Goal: Check status: Check status

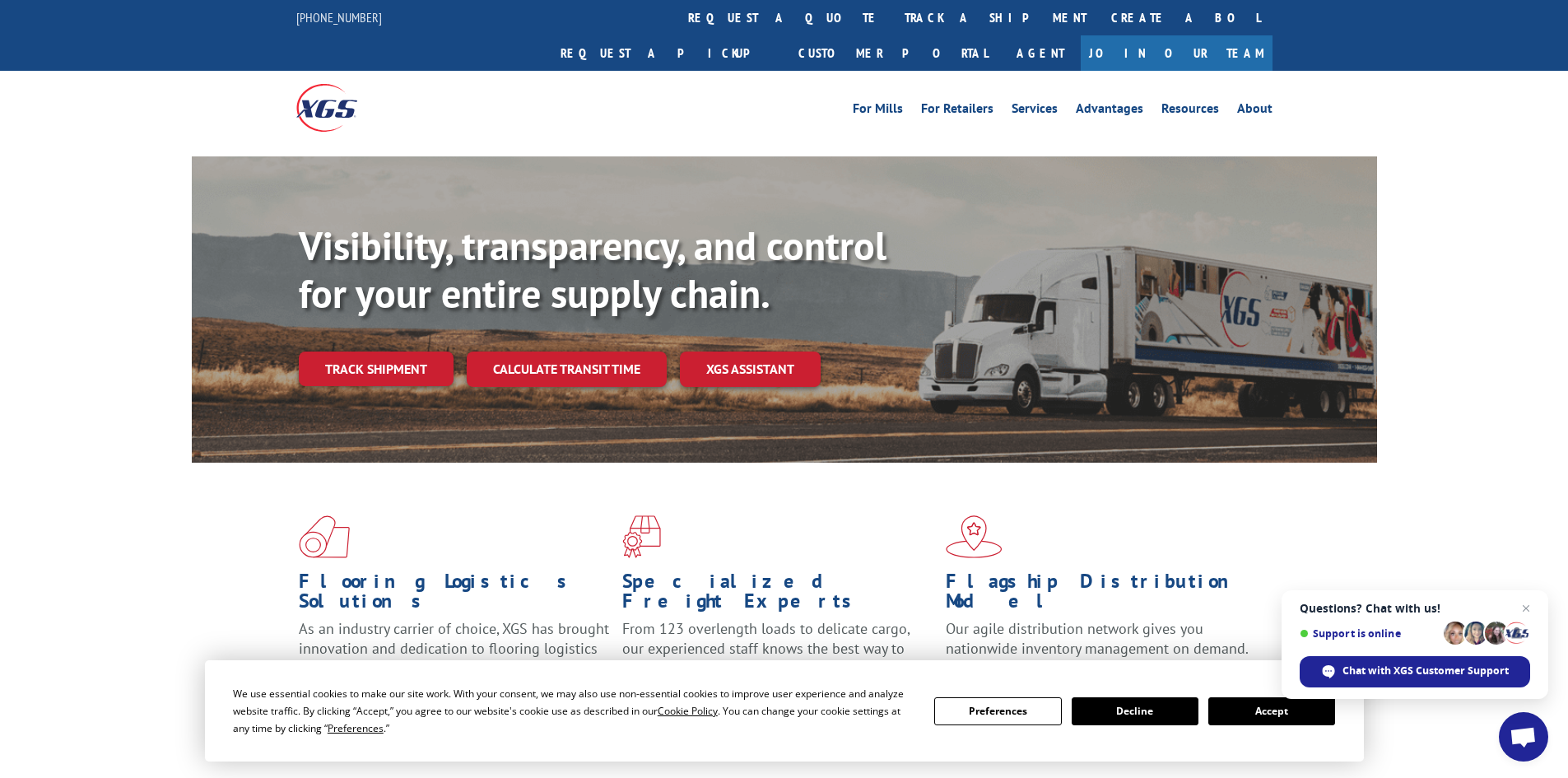
click at [1274, 716] on button "Accept" at bounding box center [1272, 711] width 127 height 28
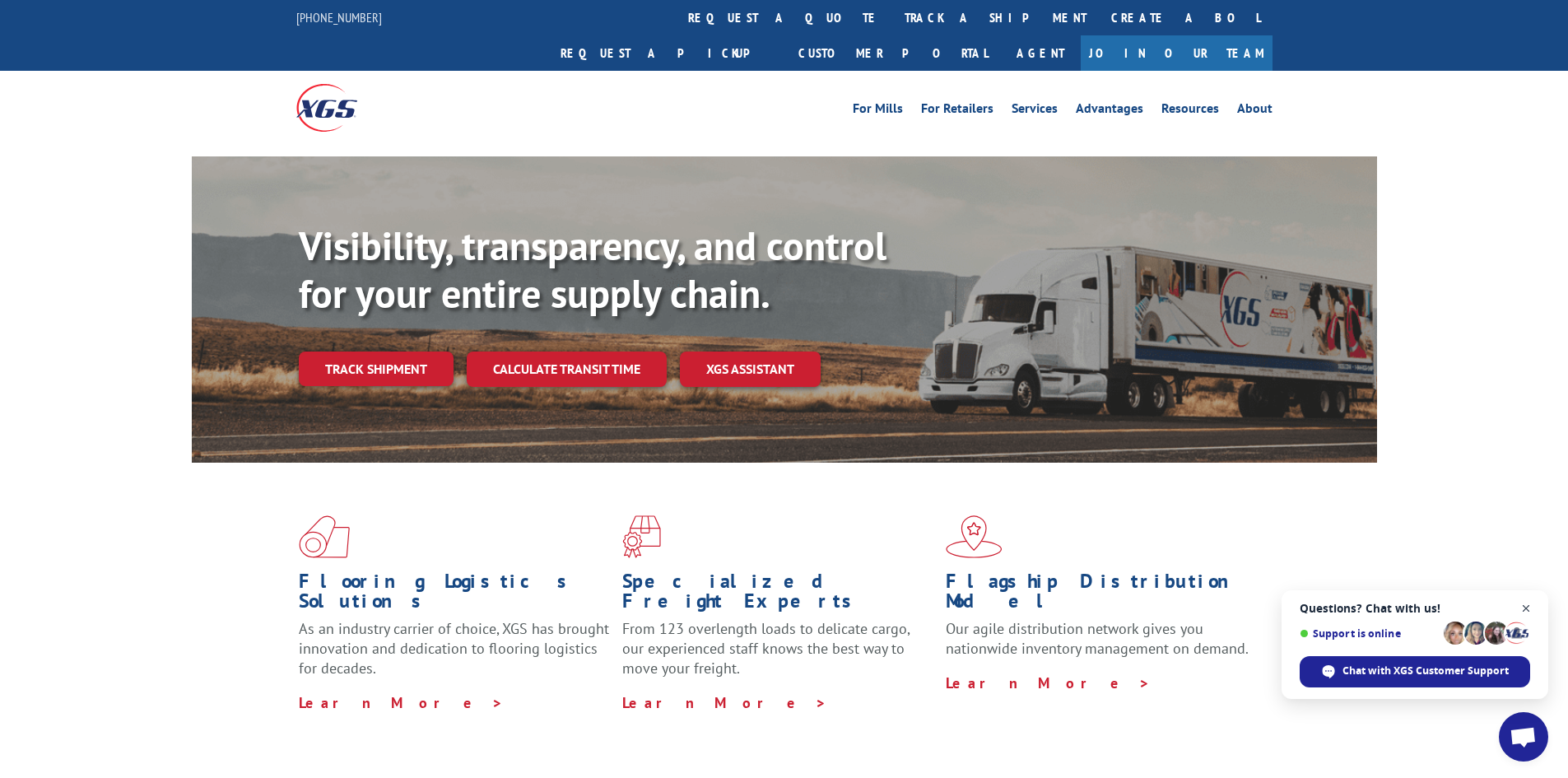
click at [1527, 606] on span "Open chat" at bounding box center [1527, 609] width 21 height 21
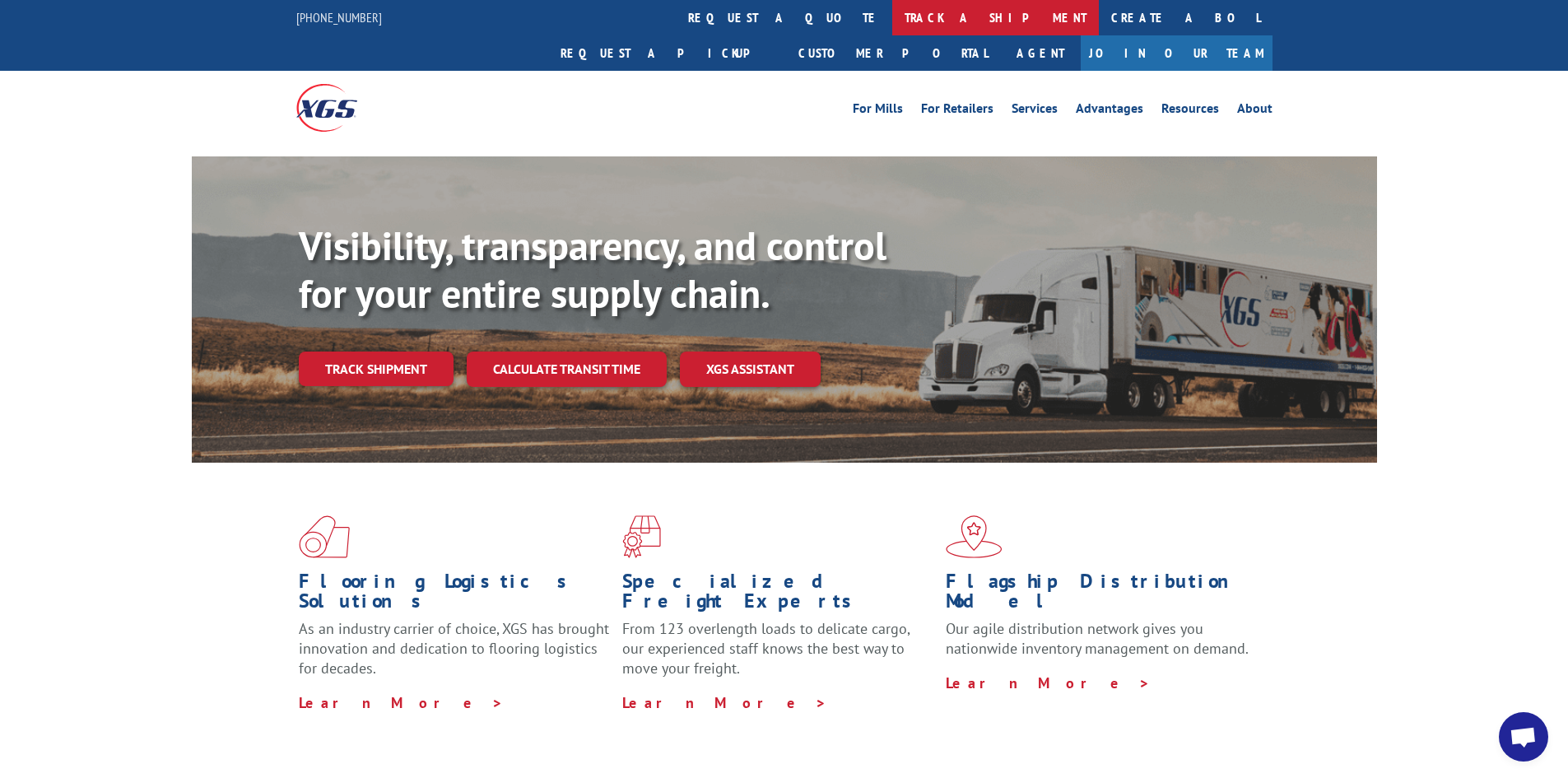
click at [892, 16] on link "track a shipment" at bounding box center [995, 18] width 207 height 36
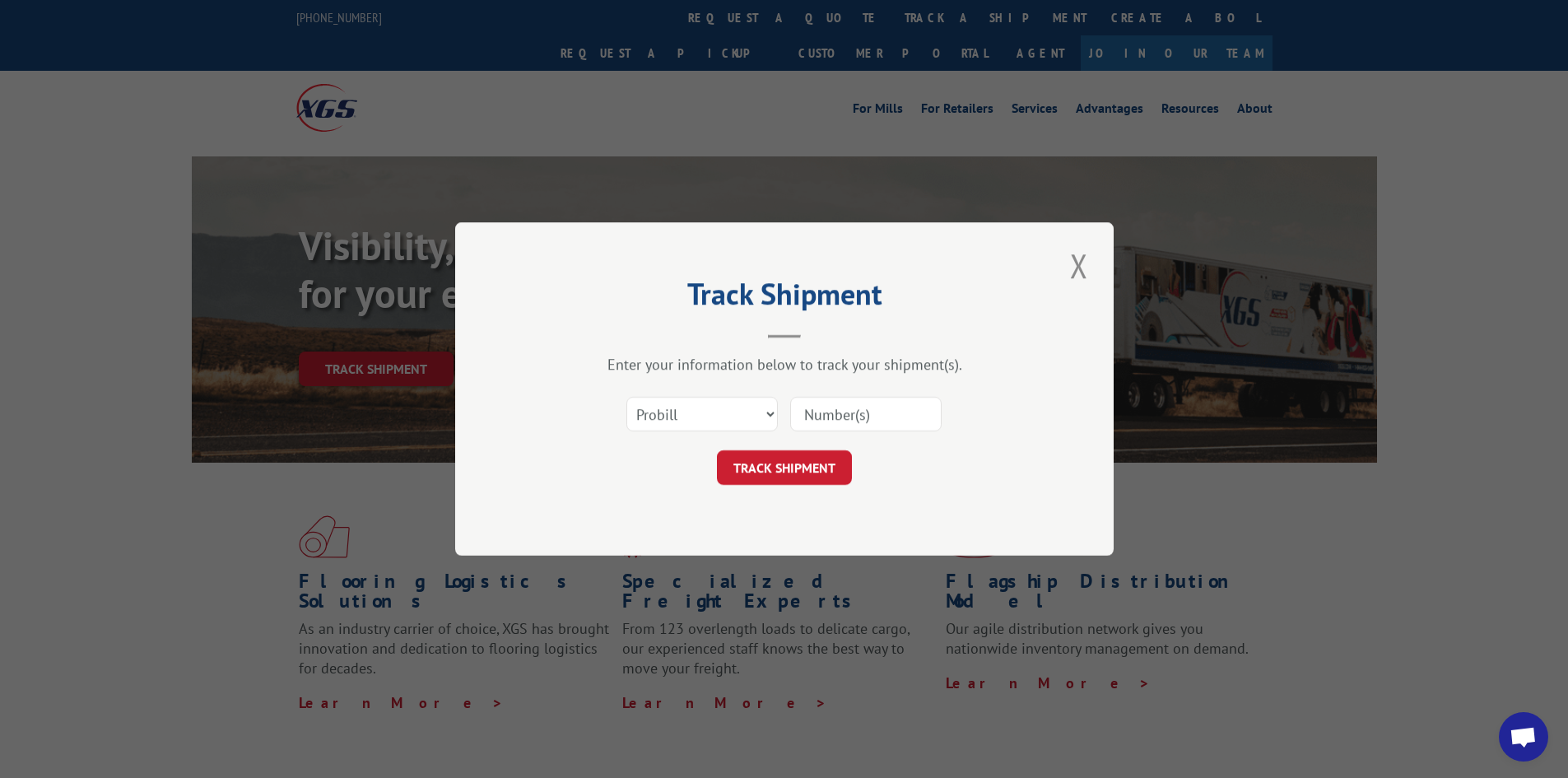
click at [813, 411] on input at bounding box center [866, 414] width 151 height 35
paste input "17463518"
type input "17463518"
click at [774, 463] on button "TRACK SHIPMENT" at bounding box center [784, 468] width 135 height 35
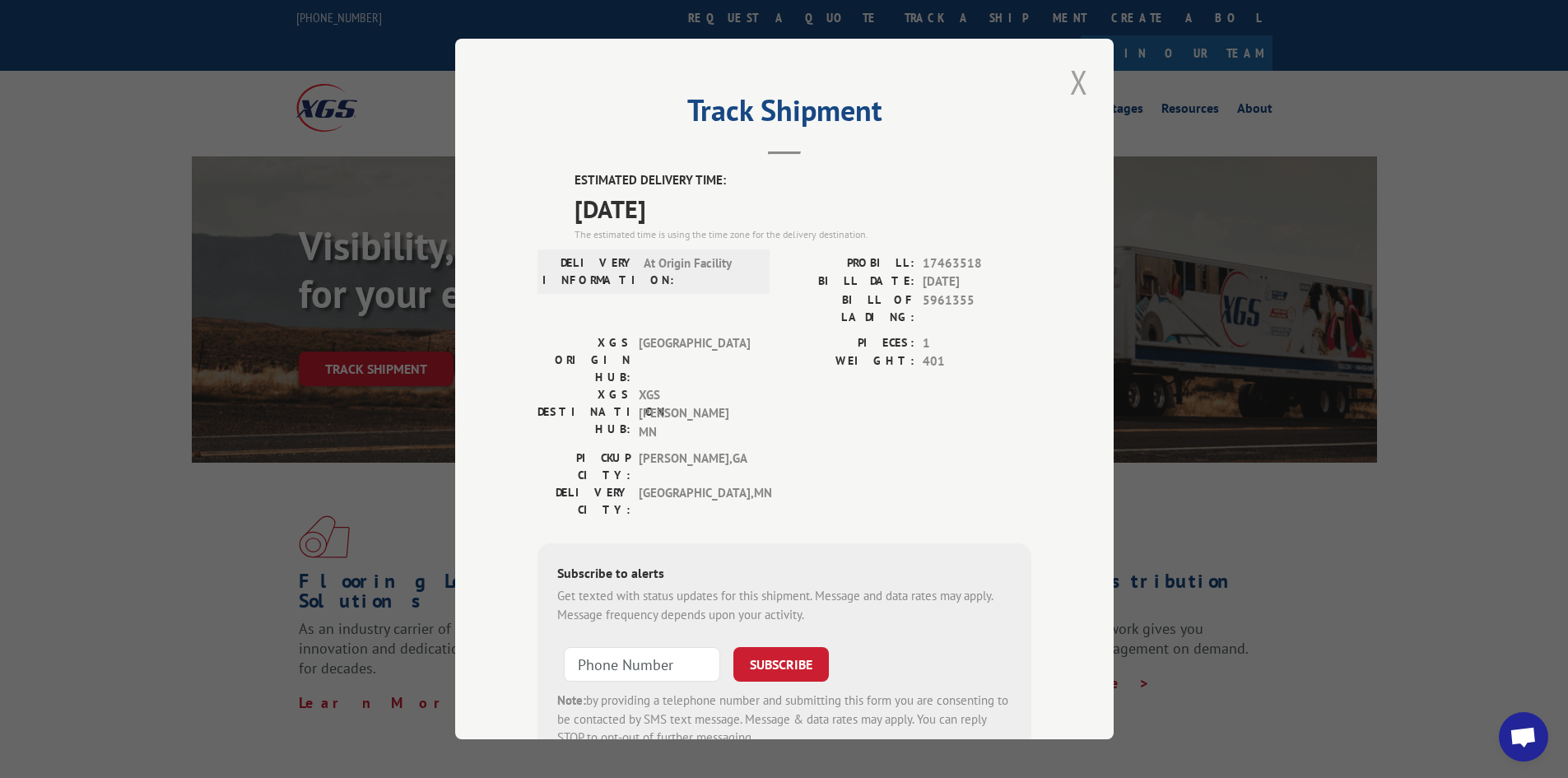
click at [1073, 76] on button "Close modal" at bounding box center [1079, 82] width 28 height 46
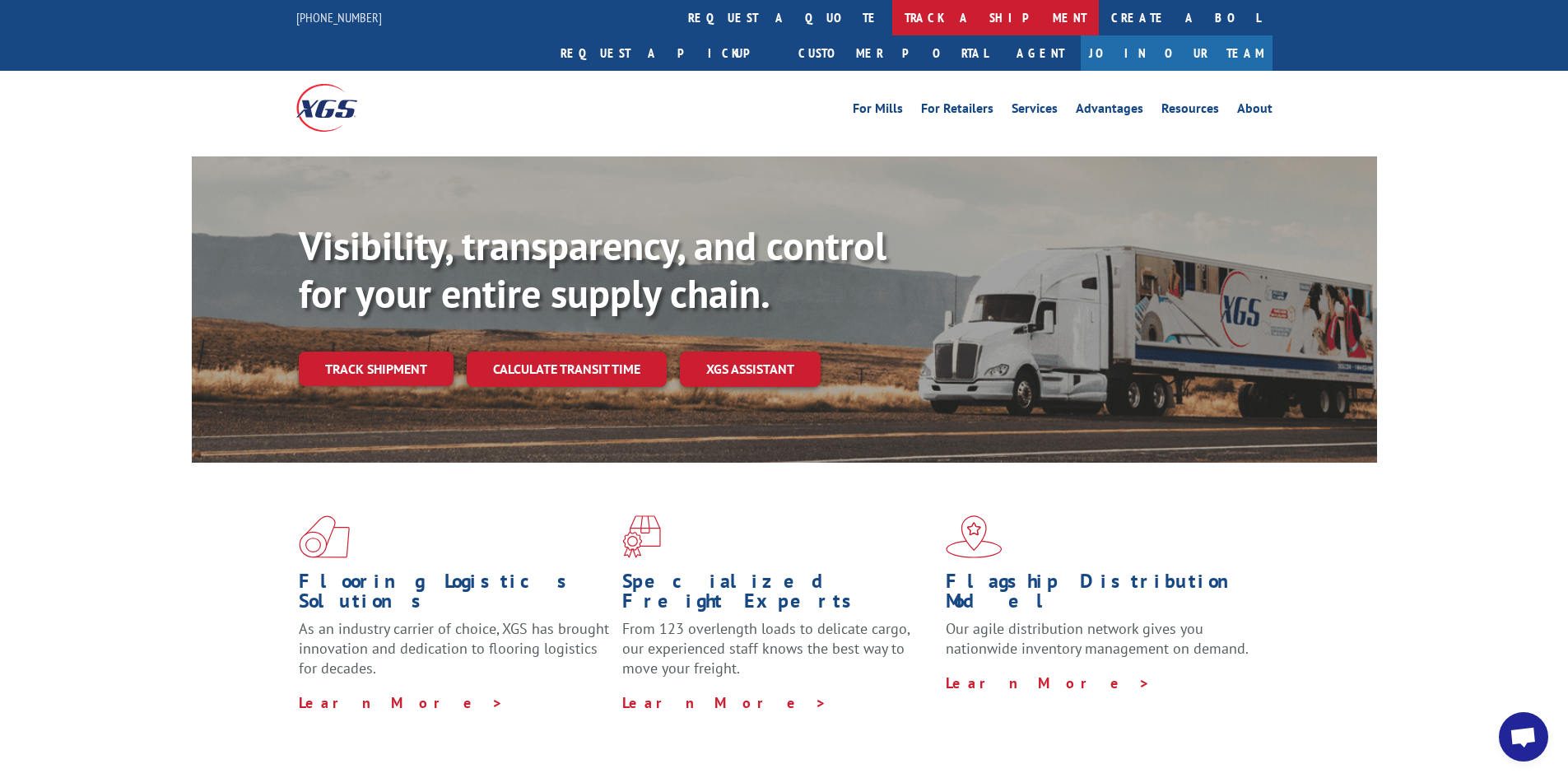
click at [892, 15] on link "track a shipment" at bounding box center [995, 18] width 207 height 36
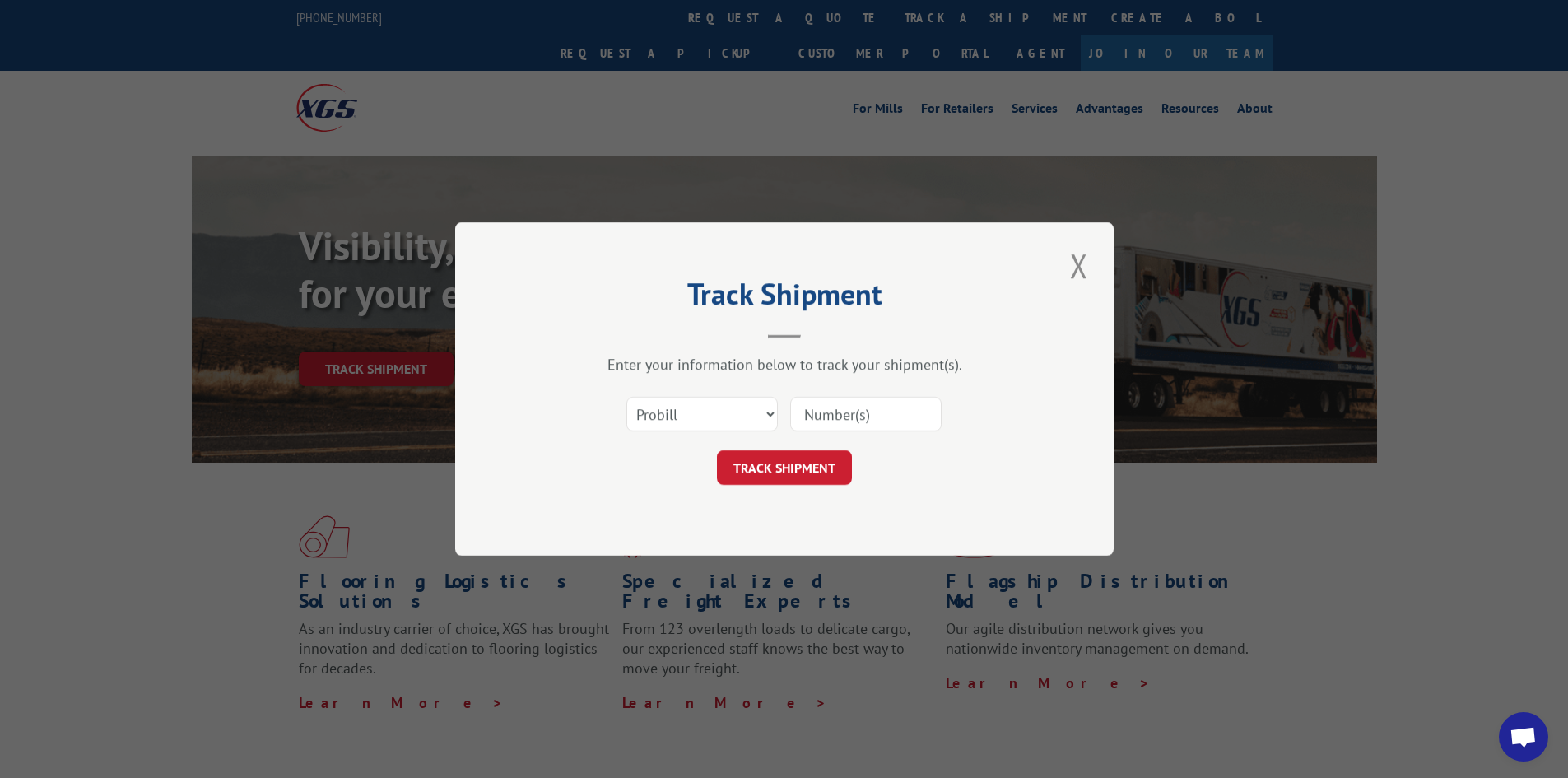
click at [816, 416] on input at bounding box center [866, 414] width 151 height 35
paste input "17514446"
type input "17514446"
click at [771, 466] on button "TRACK SHIPMENT" at bounding box center [784, 468] width 135 height 35
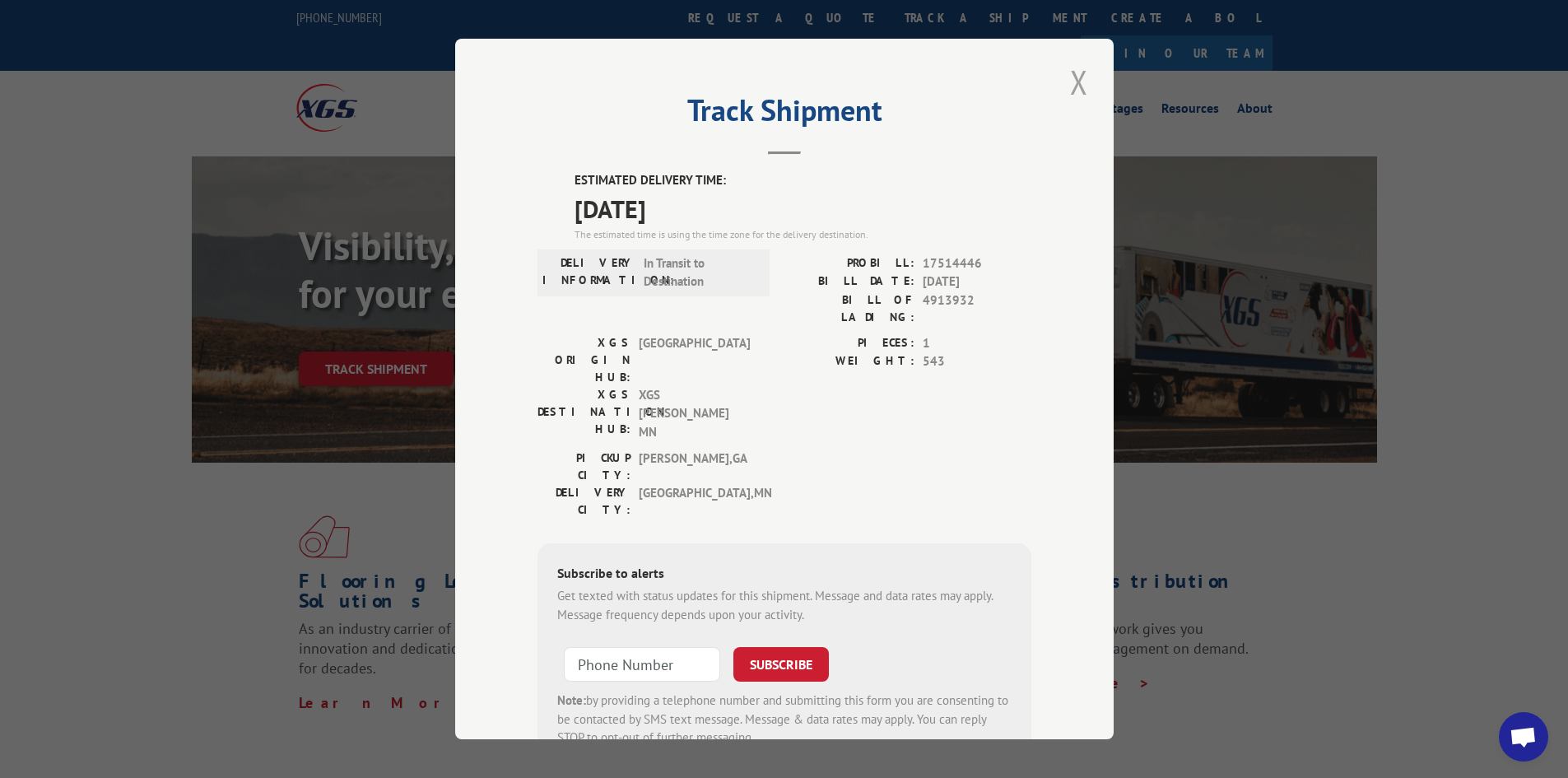
click at [1072, 84] on button "Close modal" at bounding box center [1079, 82] width 28 height 46
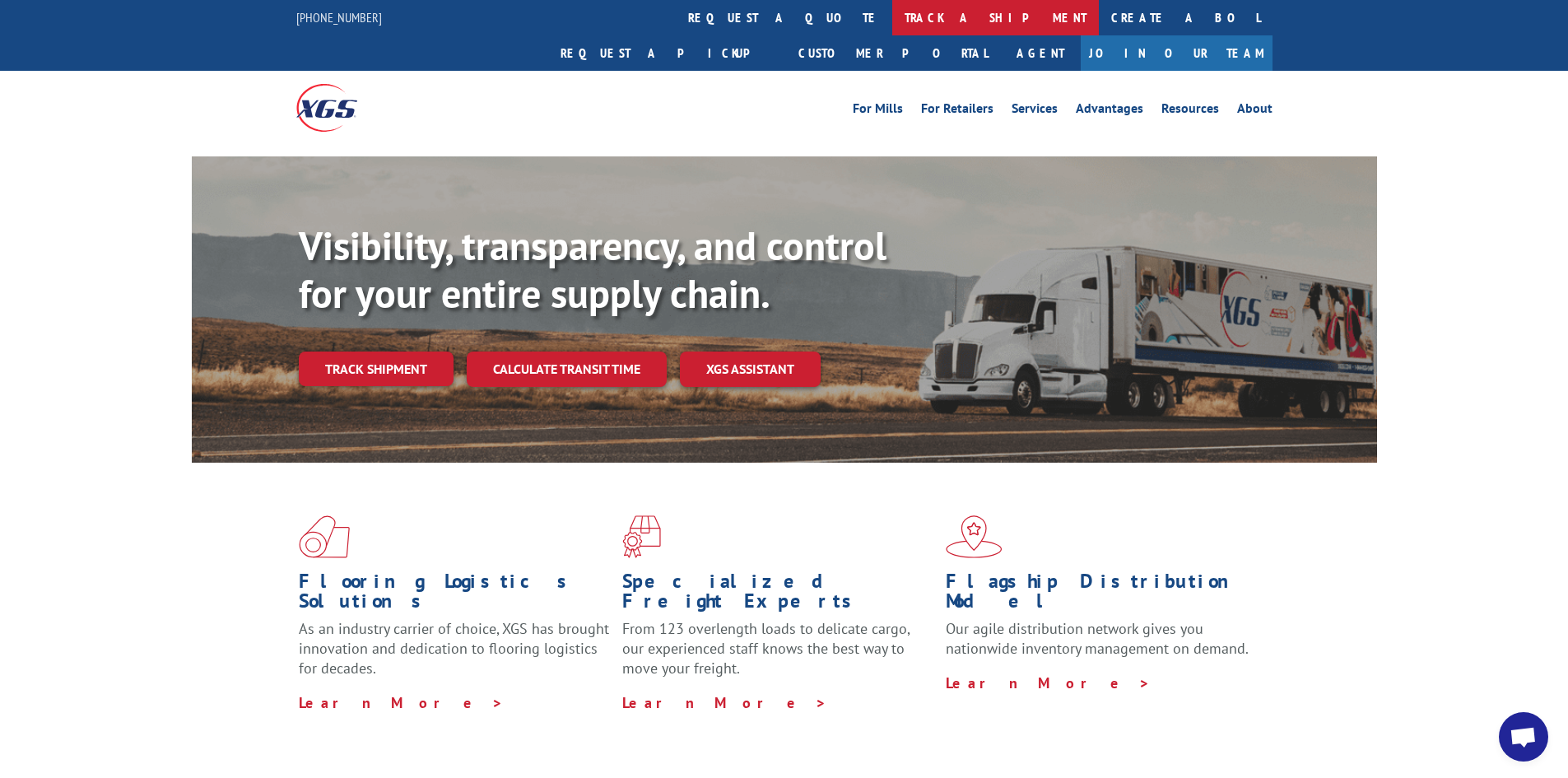
click at [892, 24] on link "track a shipment" at bounding box center [995, 18] width 207 height 36
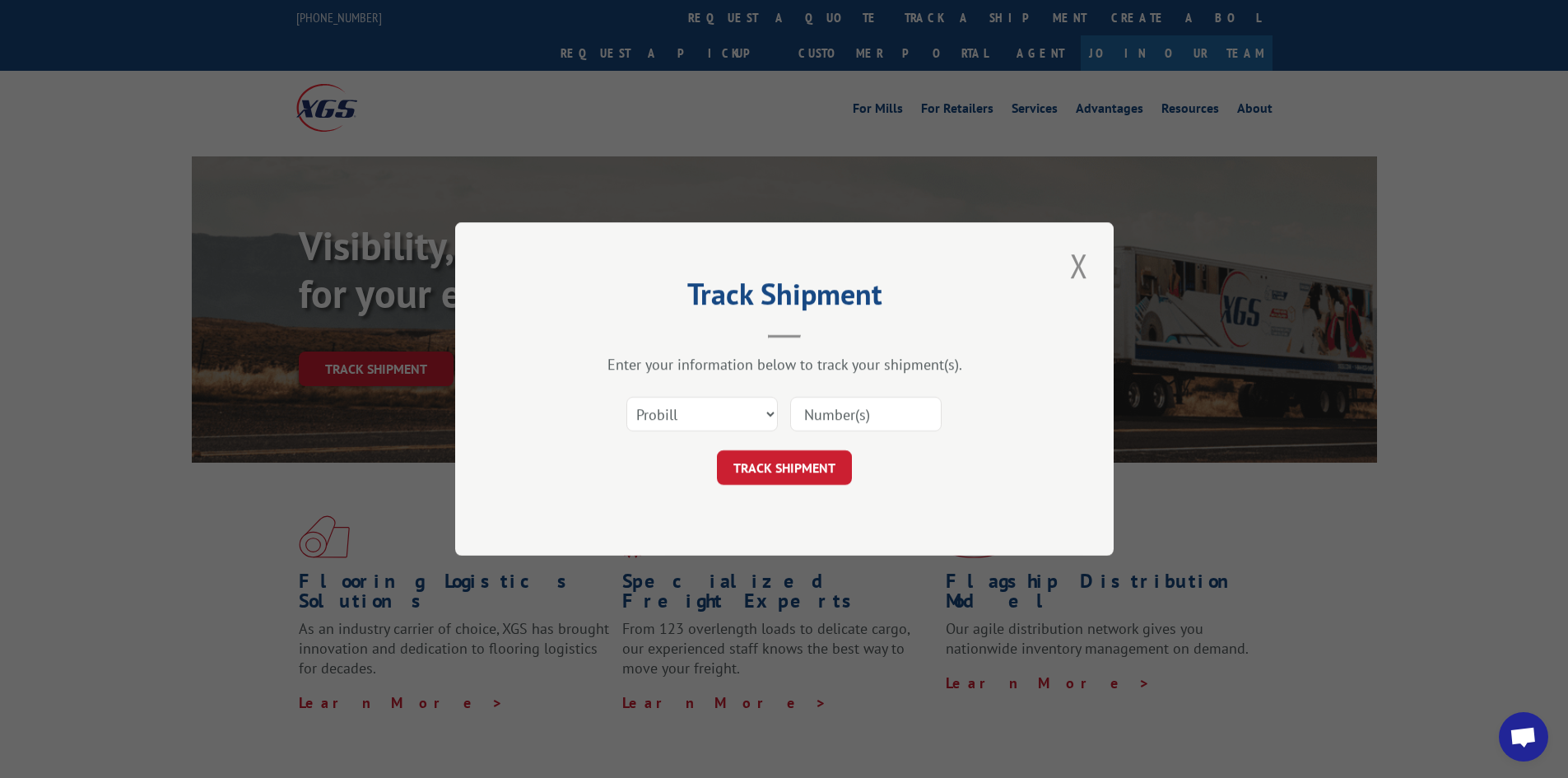
click at [808, 413] on input at bounding box center [866, 414] width 151 height 35
paste input "17514244"
type input "17514244"
click at [786, 463] on button "TRACK SHIPMENT" at bounding box center [784, 468] width 135 height 35
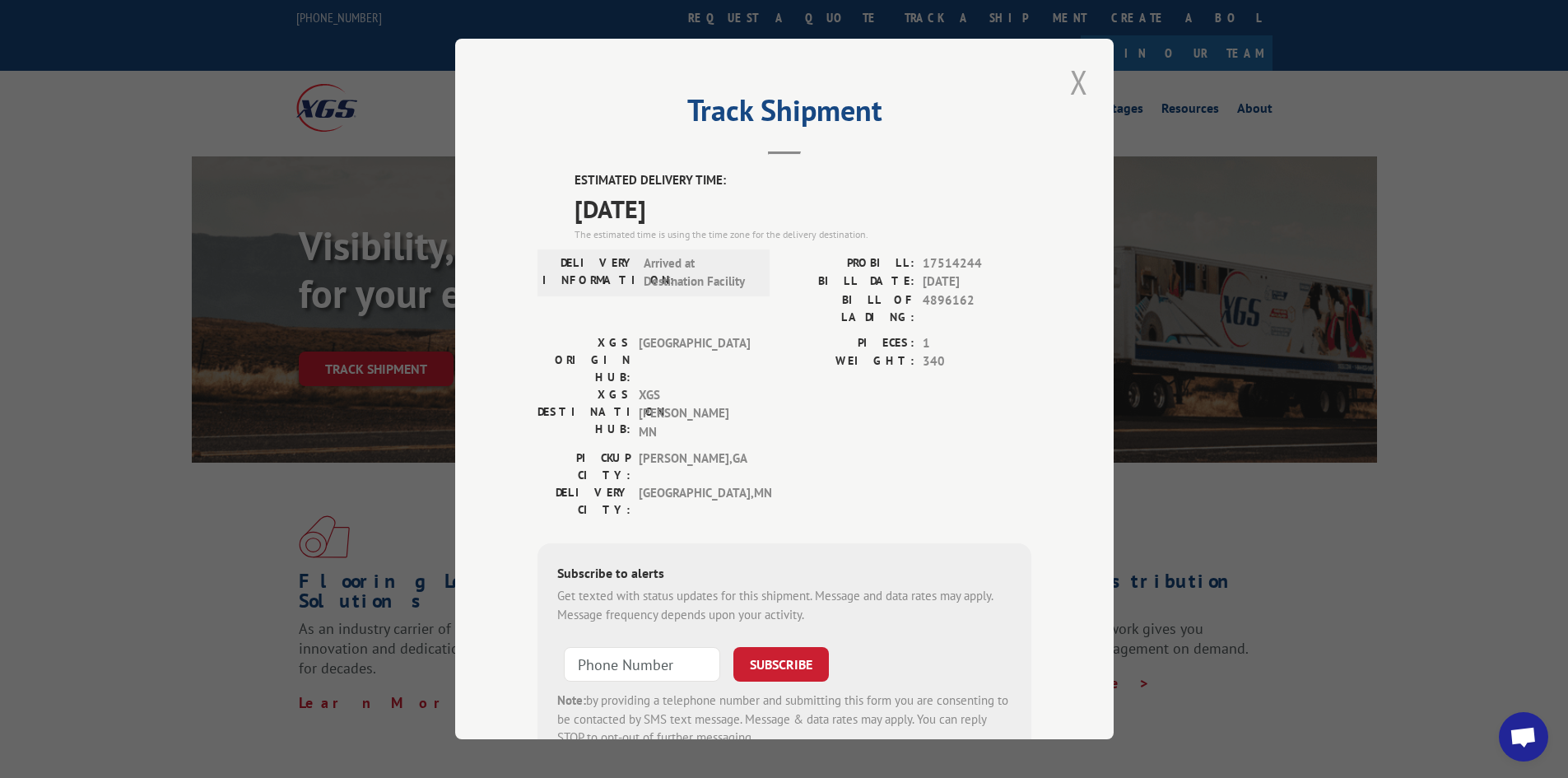
click at [1075, 74] on button "Close modal" at bounding box center [1079, 82] width 28 height 46
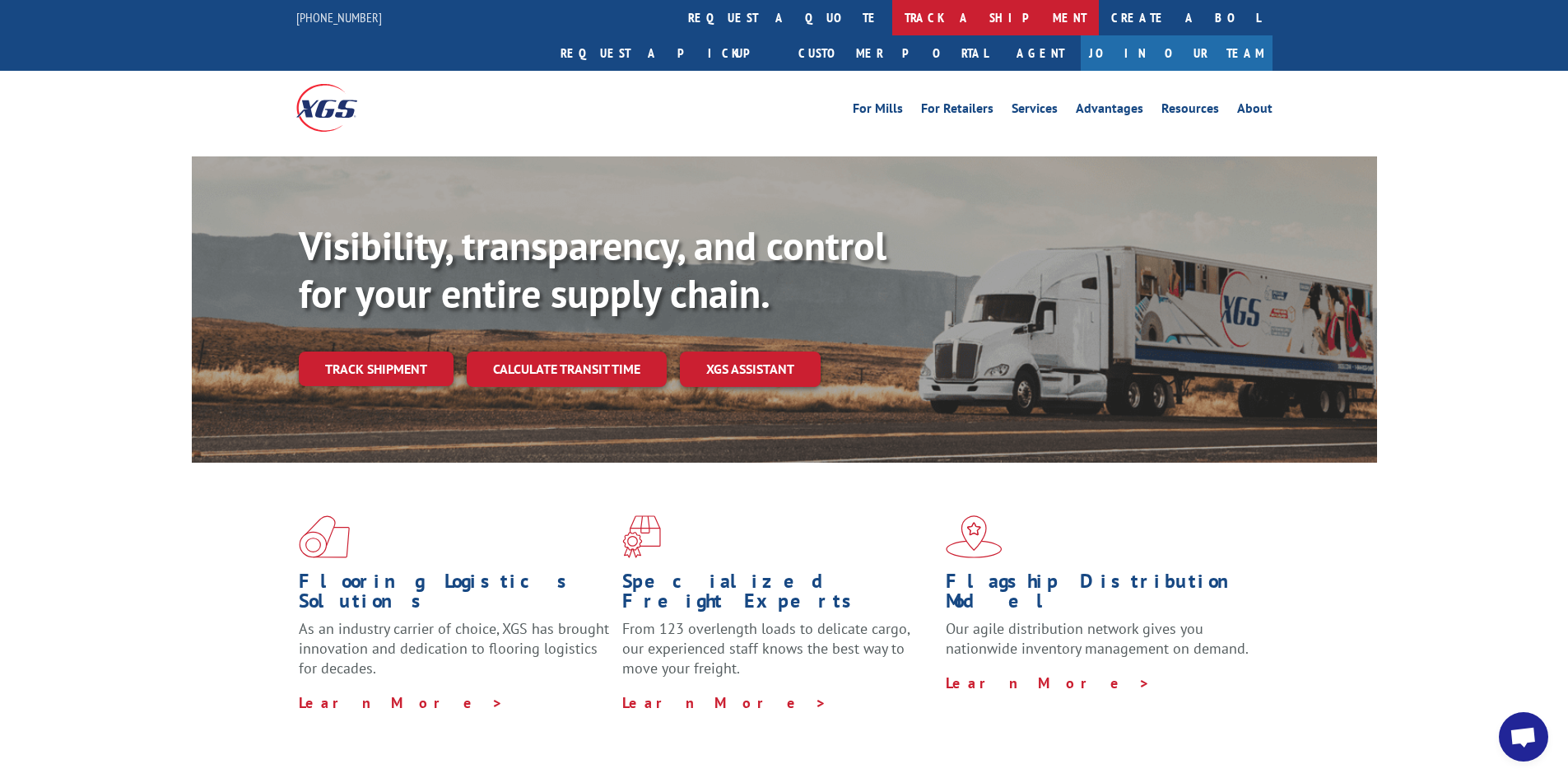
click at [892, 9] on link "track a shipment" at bounding box center [995, 18] width 207 height 36
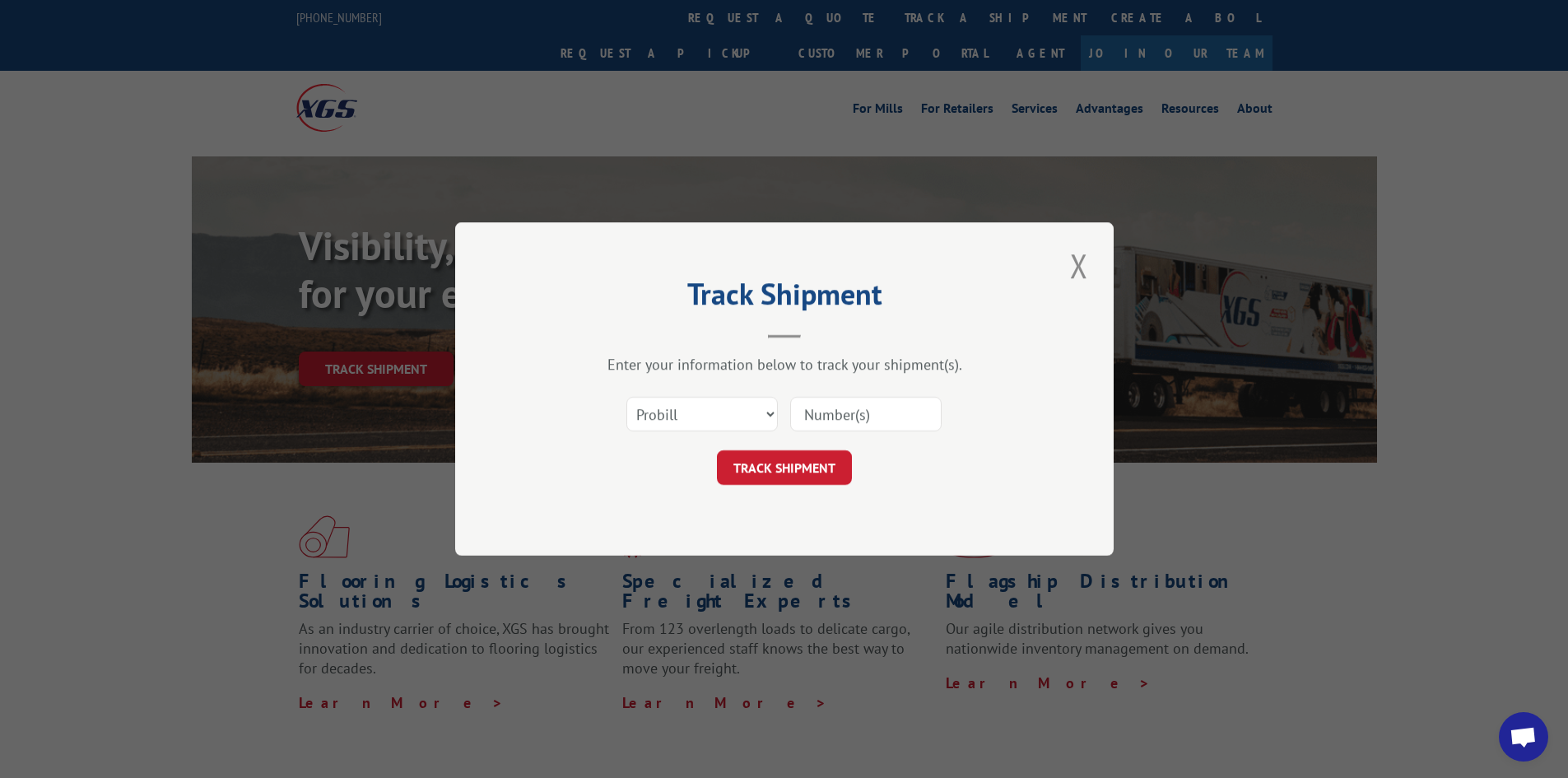
click at [811, 412] on input at bounding box center [866, 414] width 151 height 35
paste input "17463641"
type input "17463641"
click at [762, 462] on button "TRACK SHIPMENT" at bounding box center [784, 468] width 135 height 35
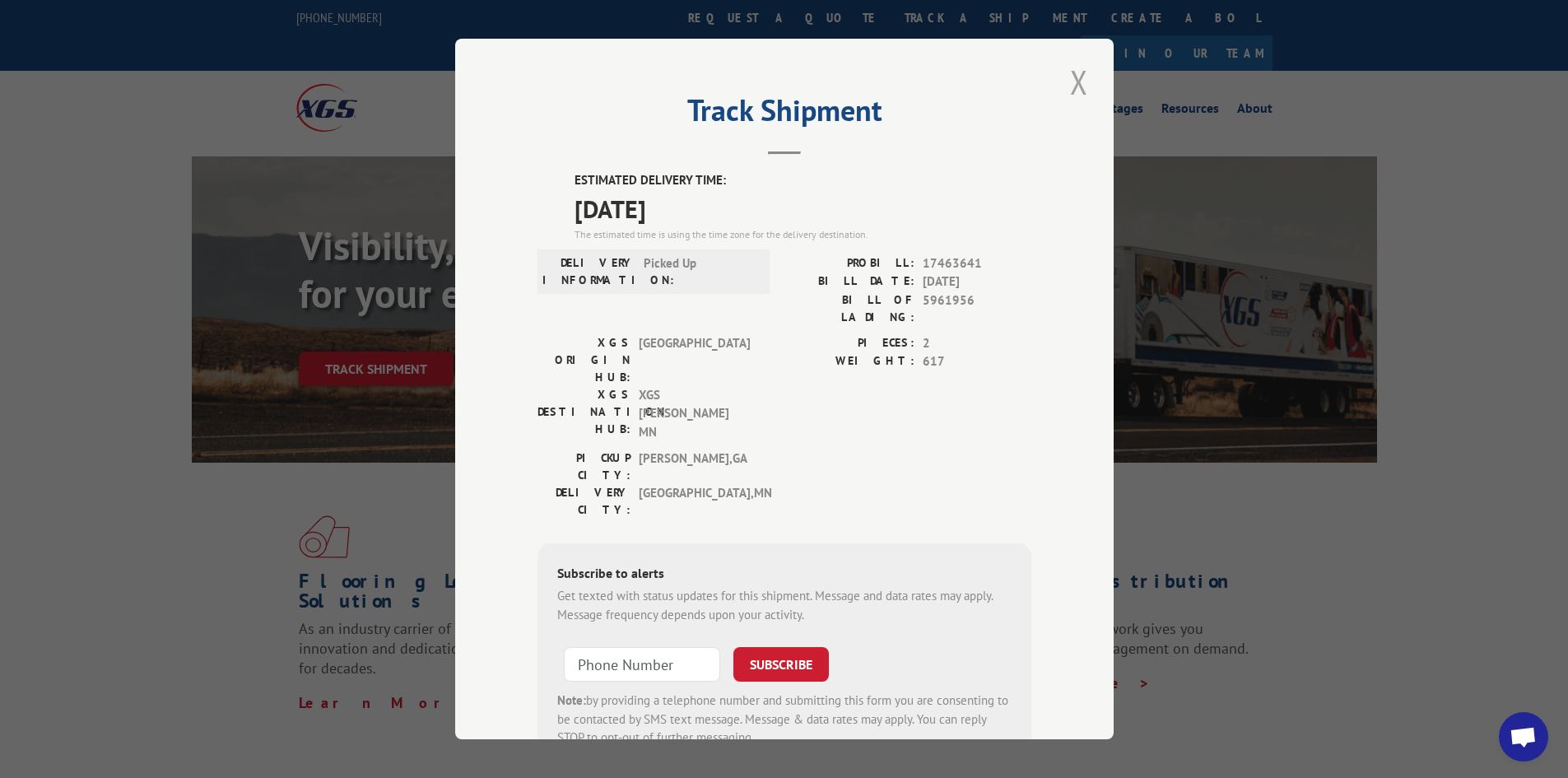
click at [1069, 76] on button "Close modal" at bounding box center [1079, 82] width 28 height 46
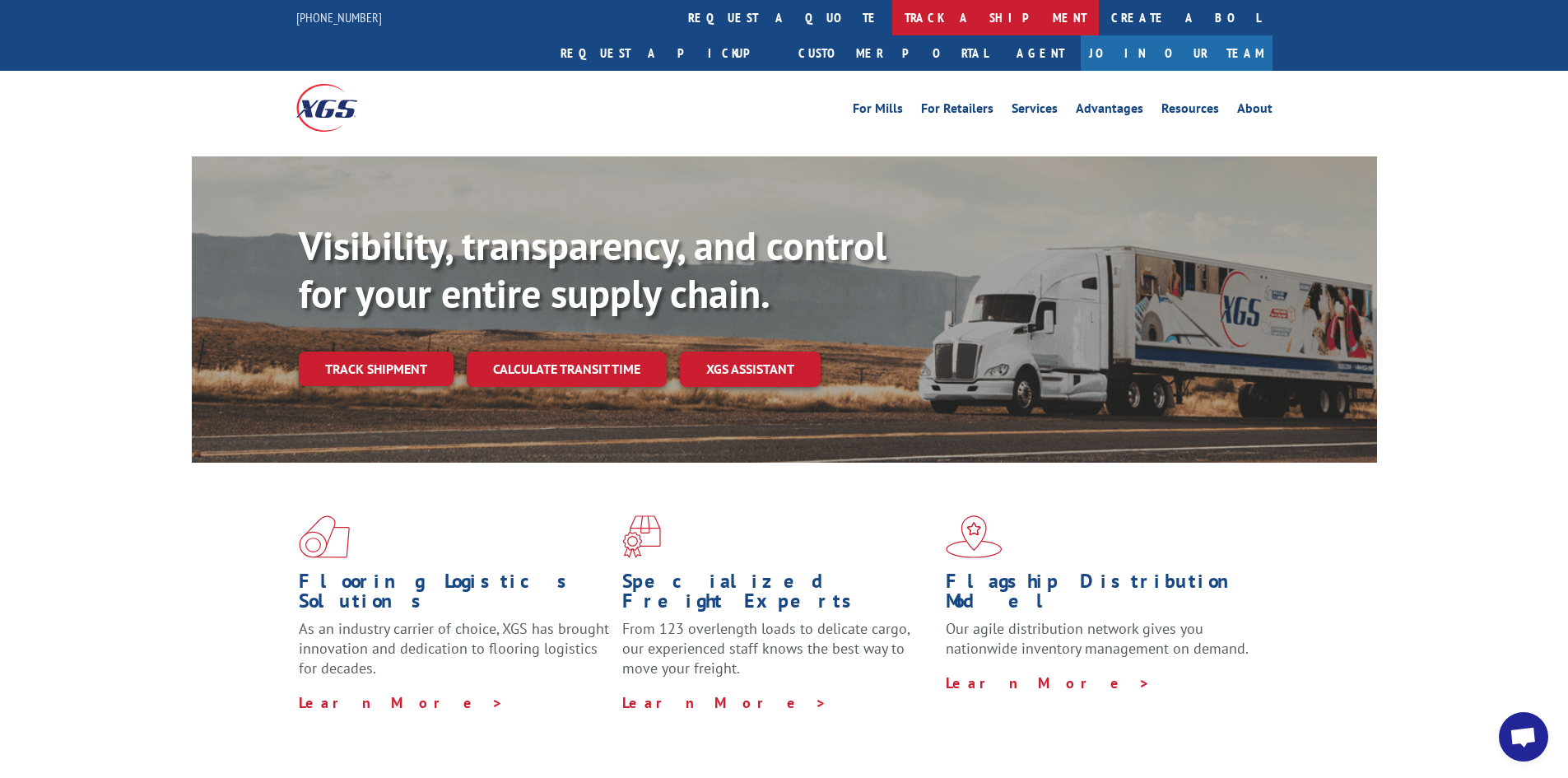
click at [892, 19] on link "track a shipment" at bounding box center [995, 18] width 207 height 36
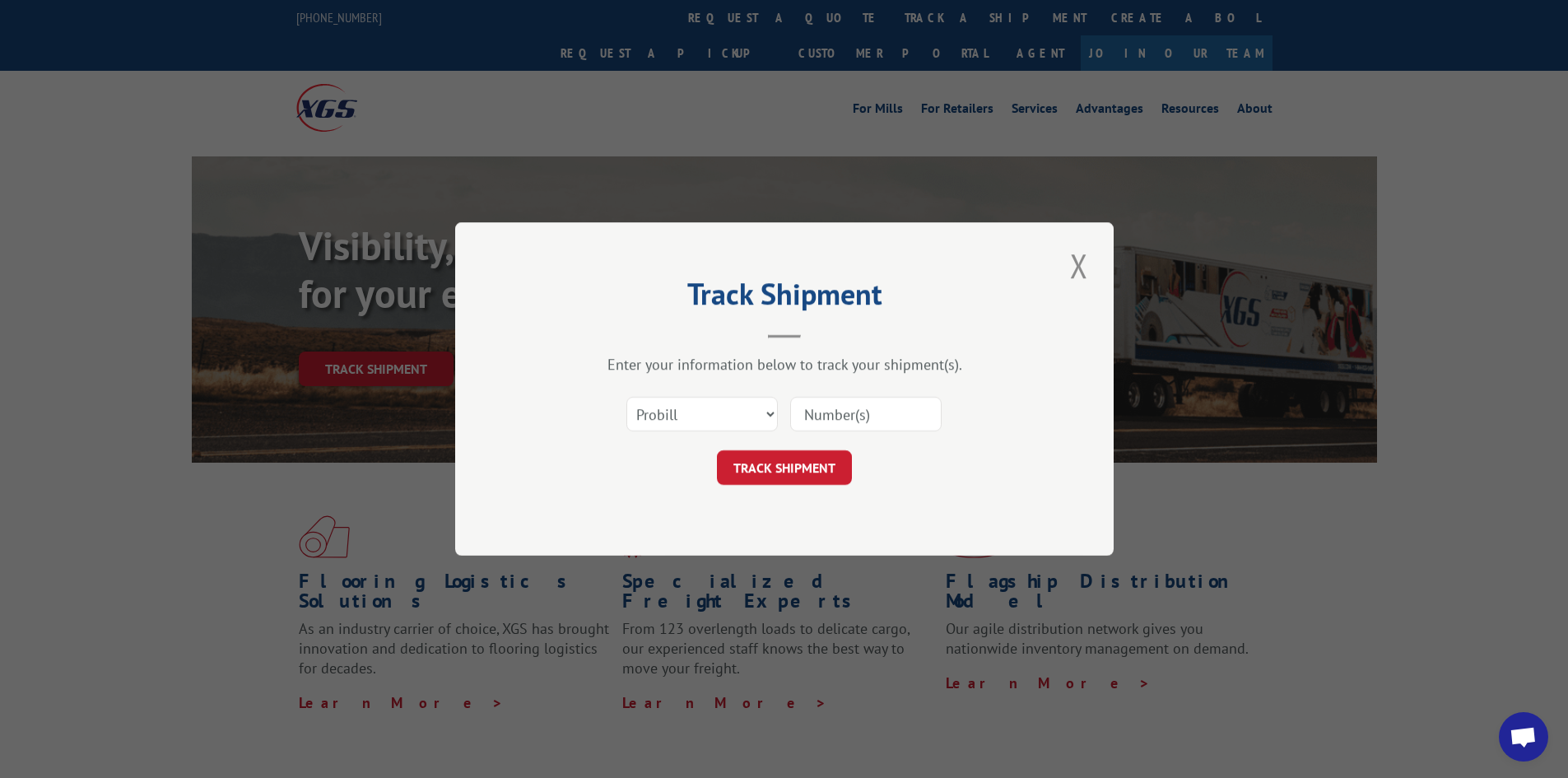
click at [810, 411] on input at bounding box center [866, 414] width 151 height 35
paste input "16397502"
type input "16397502"
click at [780, 467] on button "TRACK SHIPMENT" at bounding box center [784, 468] width 135 height 35
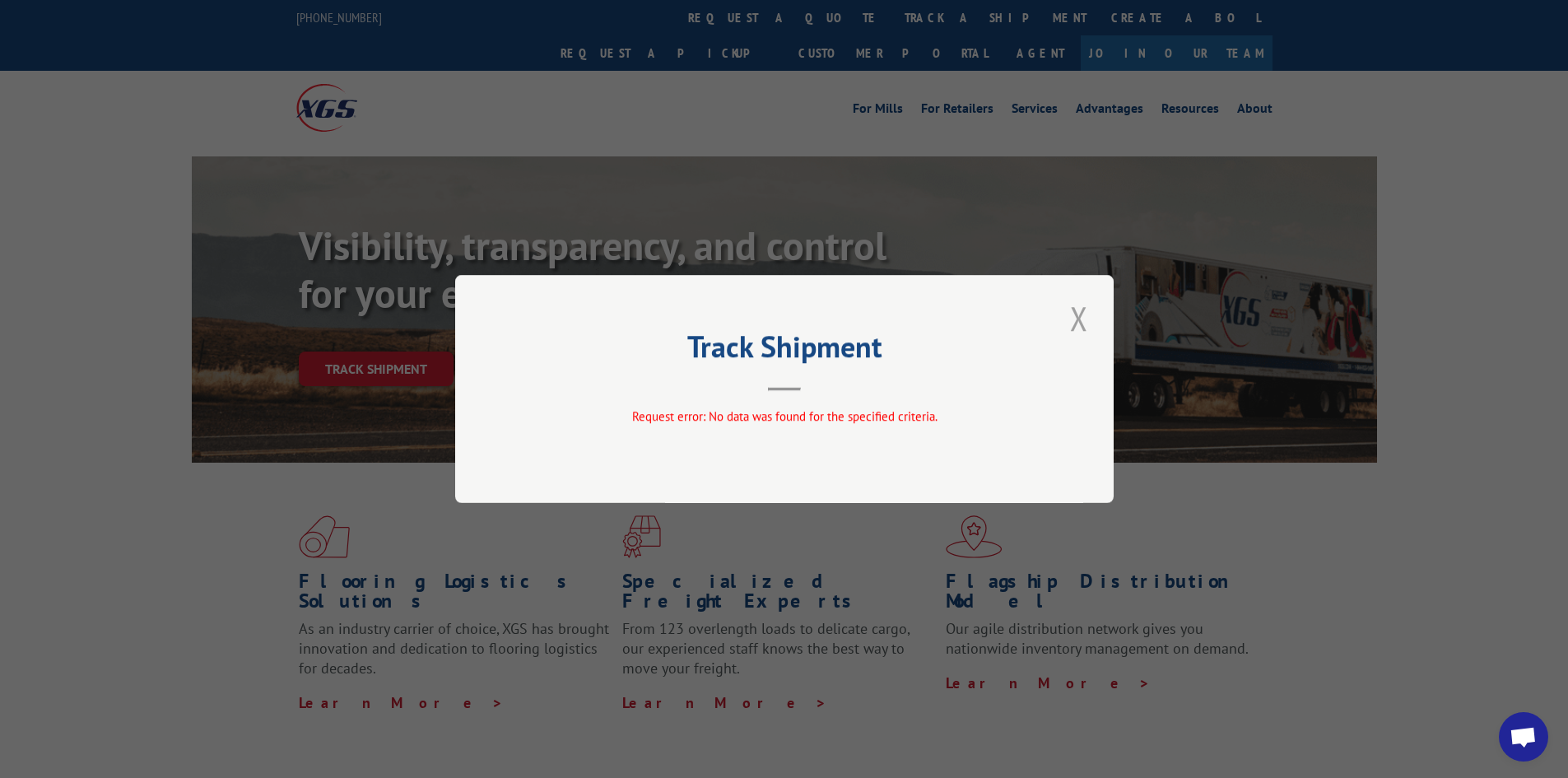
click at [1081, 311] on button "Close modal" at bounding box center [1079, 318] width 28 height 46
